Goal: Task Accomplishment & Management: Manage account settings

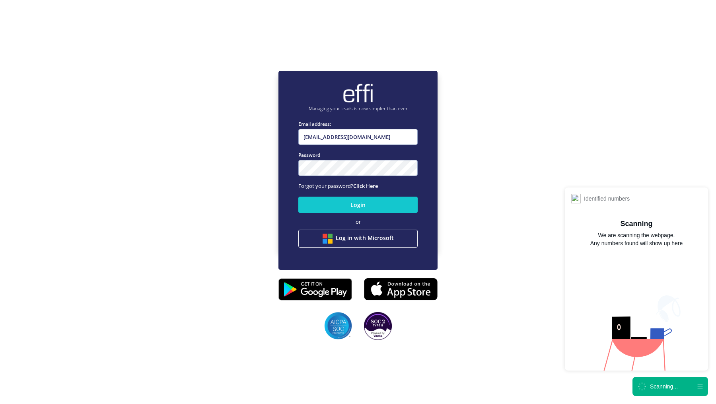
click at [644, 386] on icon at bounding box center [642, 386] width 10 height 10
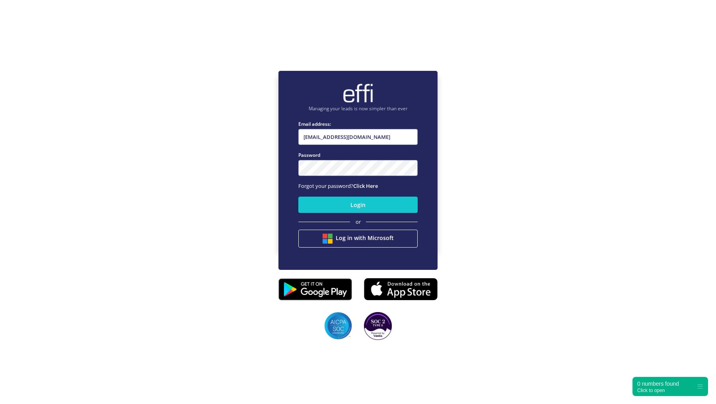
click at [0, 362] on nordpass-portal at bounding box center [0, 362] width 0 height 0
type input "admin+reserved@effi.com.au"
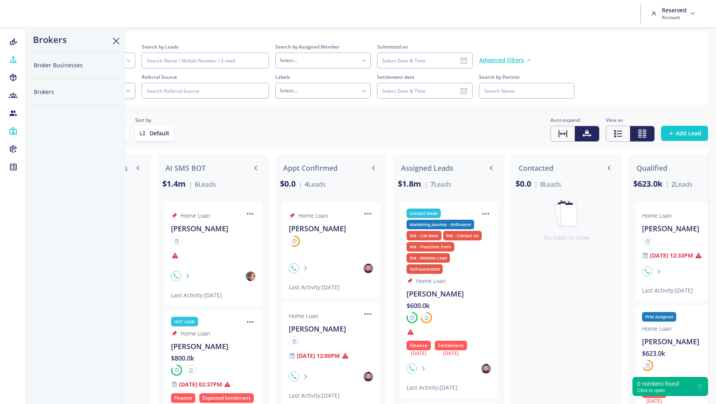
click at [39, 68] on button "Broker Businesses" at bounding box center [75, 65] width 99 height 27
select select
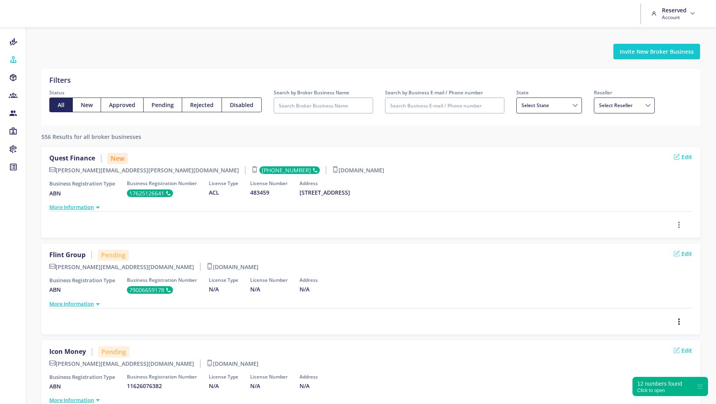
click at [681, 222] on icon "button" at bounding box center [679, 224] width 6 height 9
click at [659, 181] on span "Approve" at bounding box center [657, 183] width 23 height 8
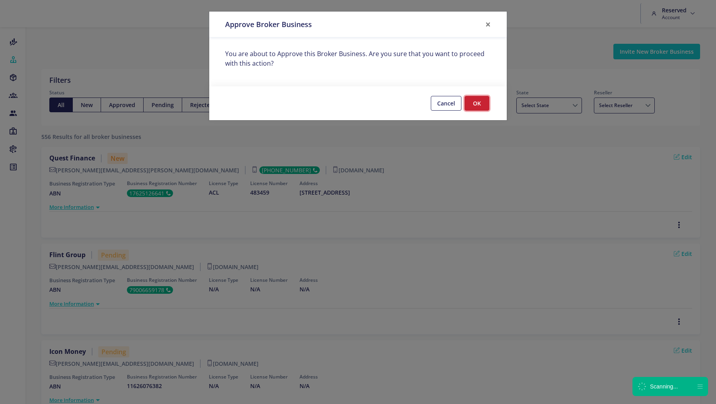
click at [476, 101] on button "OK" at bounding box center [477, 103] width 25 height 15
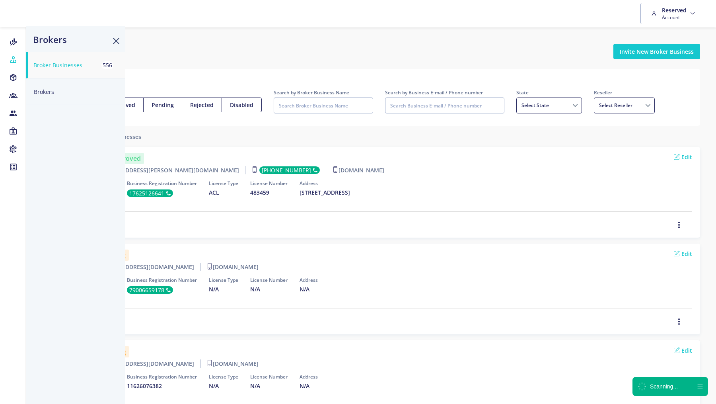
click at [43, 97] on button "Brokers" at bounding box center [75, 91] width 99 height 27
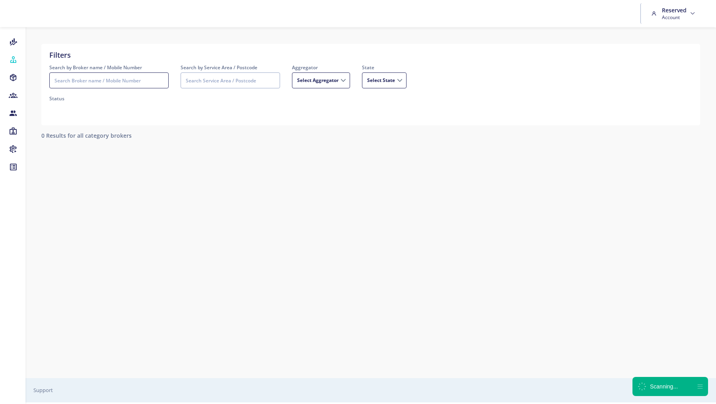
click at [88, 78] on input "Search by Broker name / Mobile Number" at bounding box center [108, 80] width 119 height 16
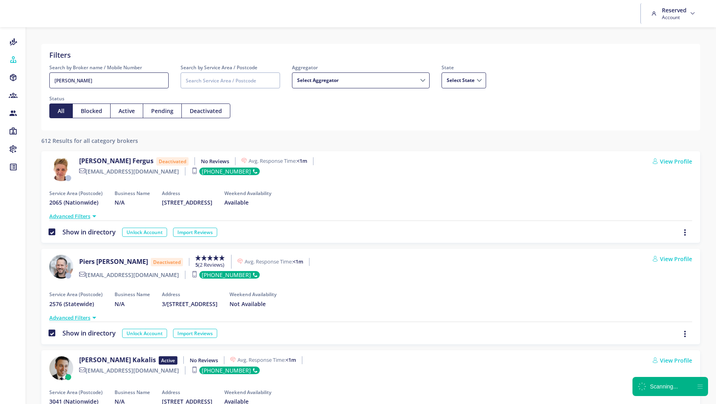
type input "walta"
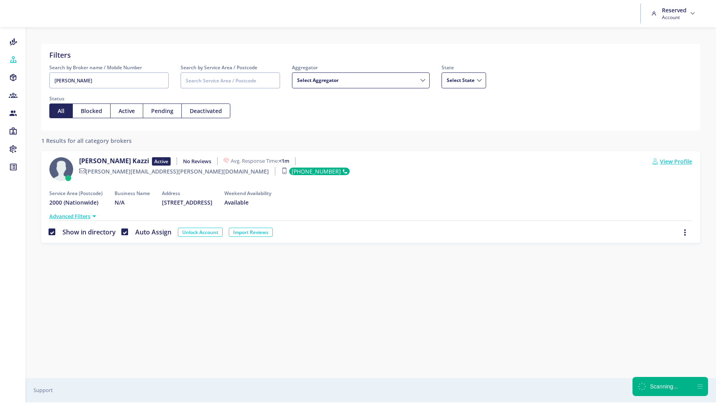
click at [680, 160] on link "View Profile" at bounding box center [672, 161] width 40 height 8
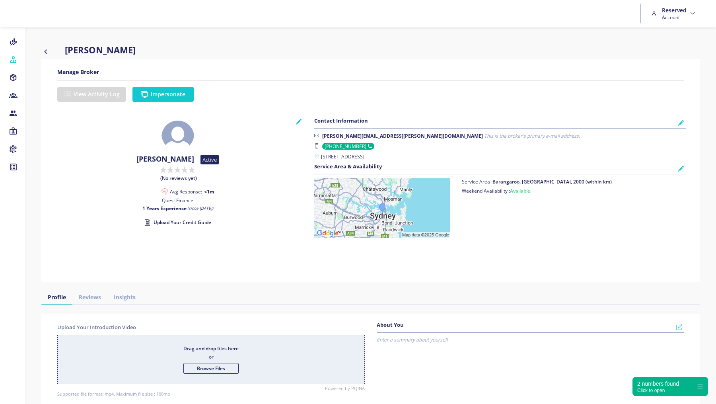
click at [181, 95] on button "Impersonate" at bounding box center [162, 94] width 61 height 15
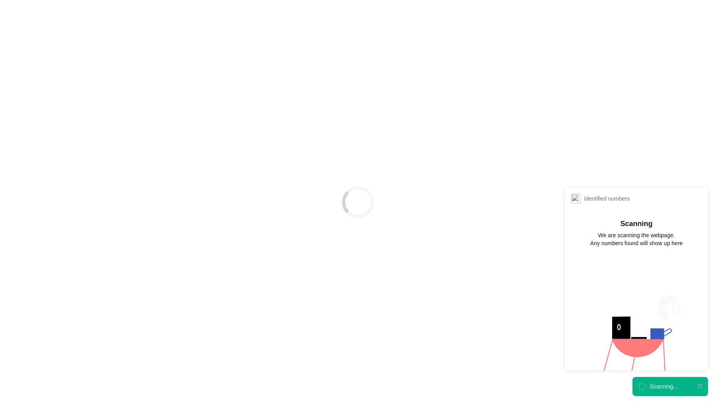
click at [648, 389] on div "Scanning..." at bounding box center [657, 386] width 41 height 10
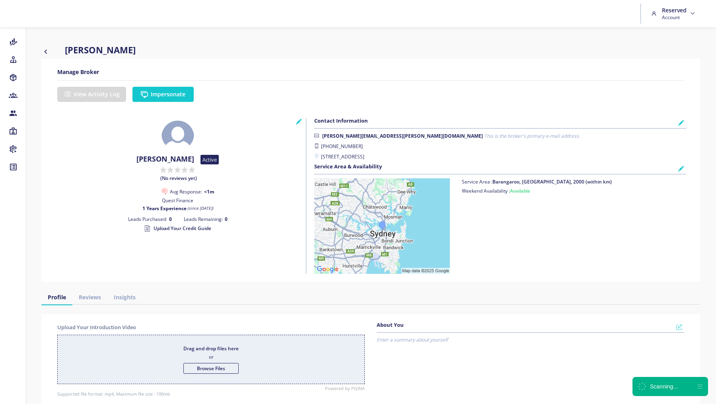
click at [158, 97] on button "Impersonate" at bounding box center [162, 94] width 61 height 15
